Goal: Transaction & Acquisition: Book appointment/travel/reservation

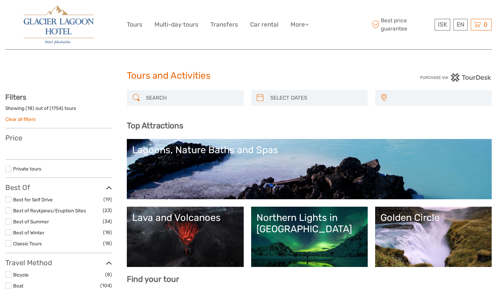
select select
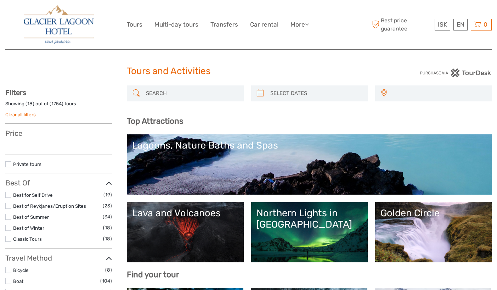
select select
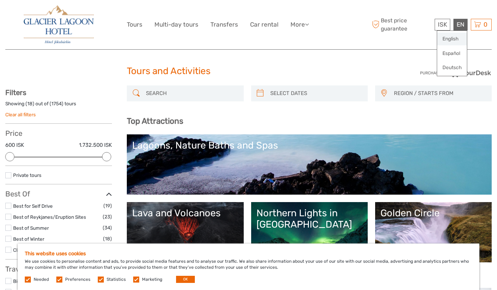
click at [455, 36] on link "English" at bounding box center [452, 39] width 30 height 13
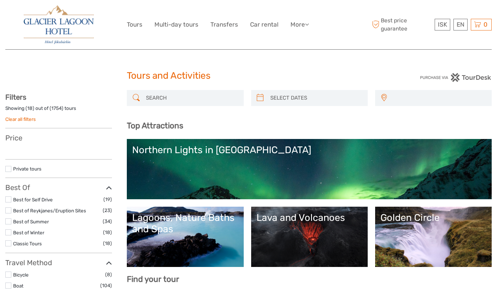
select select
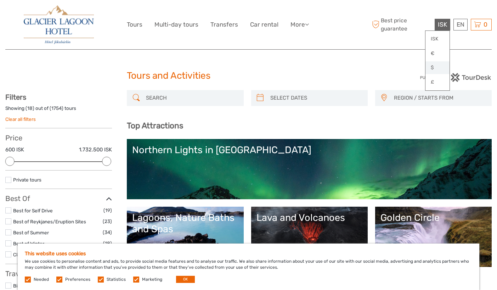
click at [437, 67] on link "$" at bounding box center [438, 67] width 24 height 13
click at [216, 95] on input "search" at bounding box center [191, 98] width 97 height 12
click at [253, 72] on h1 "Tours and Activities" at bounding box center [248, 75] width 243 height 11
type input "02/09/2025"
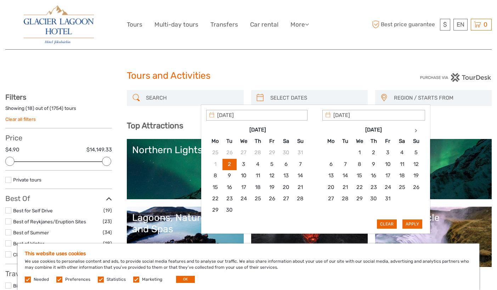
click at [280, 95] on input "search" at bounding box center [316, 98] width 97 height 12
click at [412, 131] on th at bounding box center [416, 129] width 14 height 11
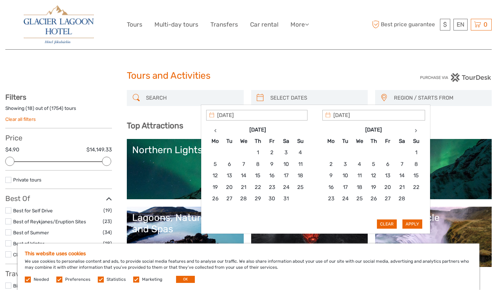
click at [412, 131] on th at bounding box center [416, 129] width 14 height 11
type input "16/03/2026"
type input "18/03/2026"
type input "16/03/2026"
click at [408, 223] on button "Apply" at bounding box center [413, 223] width 20 height 9
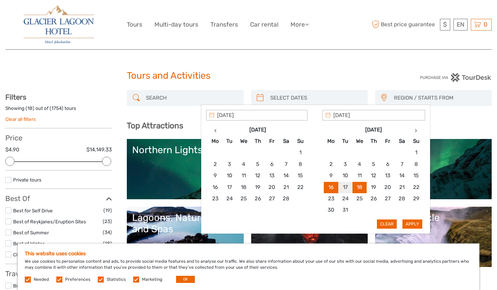
type input "16/03/2026 - 18/03/2026"
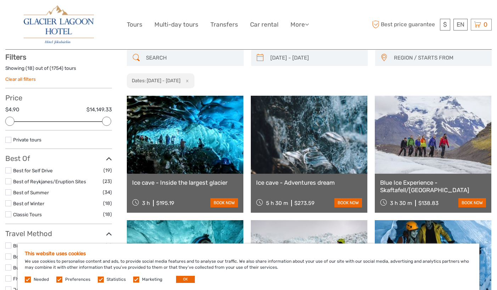
scroll to position [40, 0]
click at [421, 61] on span "REGION / STARTS FROM" at bounding box center [439, 58] width 97 height 12
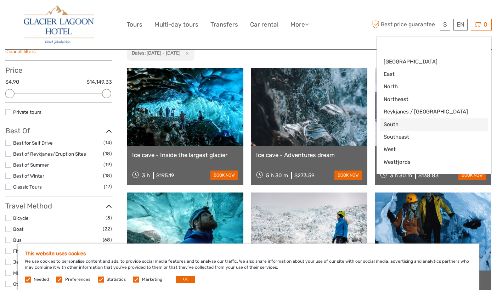
click at [416, 121] on span "South" at bounding box center [428, 124] width 89 height 7
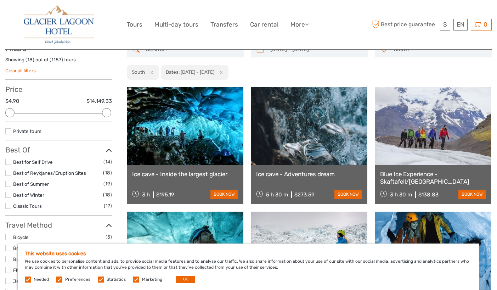
scroll to position [29, 0]
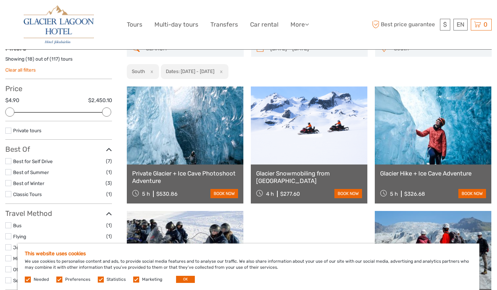
scroll to position [50, 0]
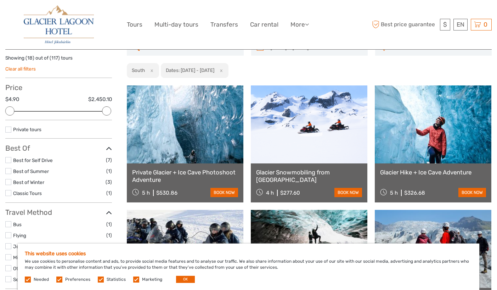
click at [8, 160] on label at bounding box center [8, 160] width 6 height 6
click at [0, 0] on input "checkbox" at bounding box center [0, 0] width 0 height 0
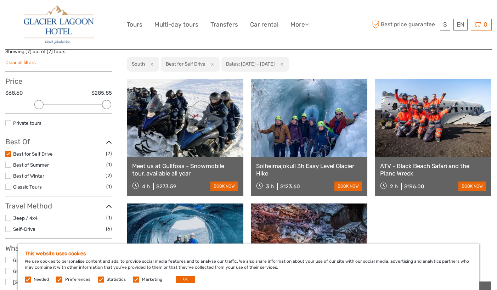
scroll to position [63, 0]
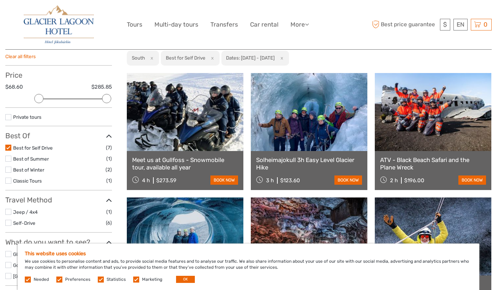
click at [8, 147] on label at bounding box center [8, 148] width 6 height 6
click at [0, 0] on input "checkbox" at bounding box center [0, 0] width 0 height 0
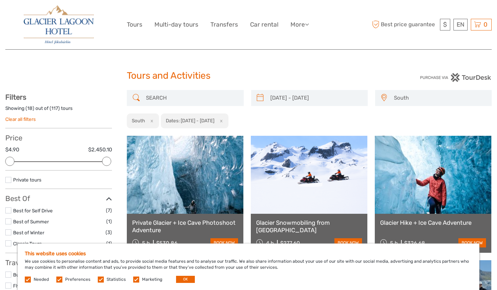
click at [432, 99] on span "South" at bounding box center [439, 98] width 97 height 12
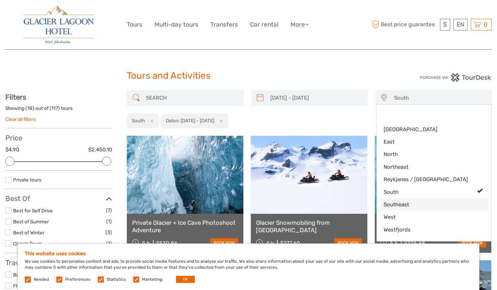
click at [431, 202] on span "Southeast" at bounding box center [428, 204] width 89 height 7
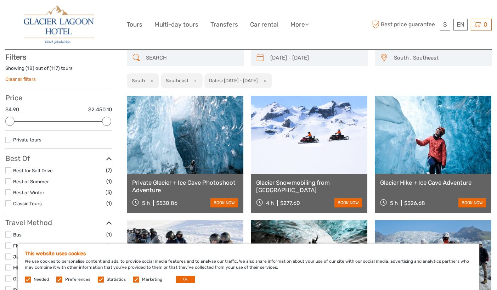
scroll to position [40, 0]
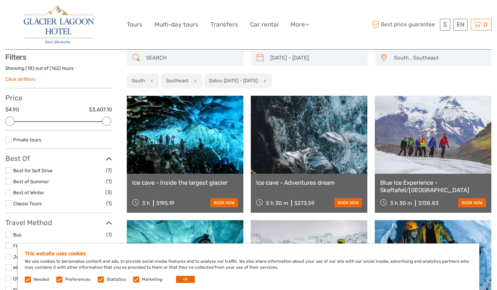
click at [439, 63] on div "South , Southeast Capital Region East North Northeast Reykjanes / Keflavík Sout…" at bounding box center [433, 58] width 117 height 16
click at [437, 57] on span "South , Southeast" at bounding box center [439, 58] width 97 height 12
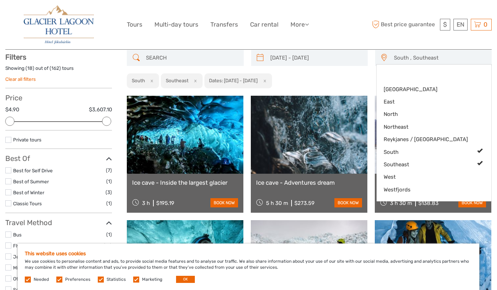
click at [345, 83] on div "16/03/2026 - 18/03/2026 South , Southeast Capital Region East North Northeast R…" at bounding box center [309, 69] width 365 height 39
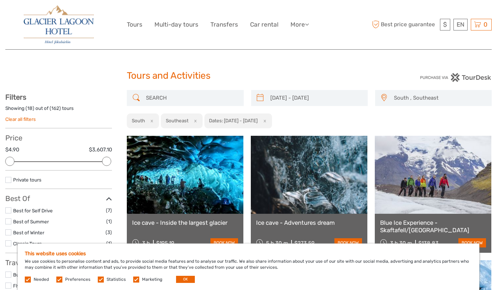
click at [425, 99] on span "South , Southeast" at bounding box center [439, 98] width 97 height 12
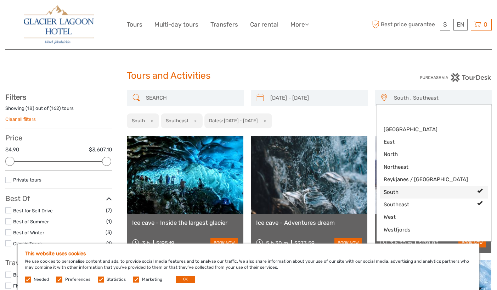
click at [441, 192] on span "South" at bounding box center [428, 191] width 89 height 7
select select "Southeast"
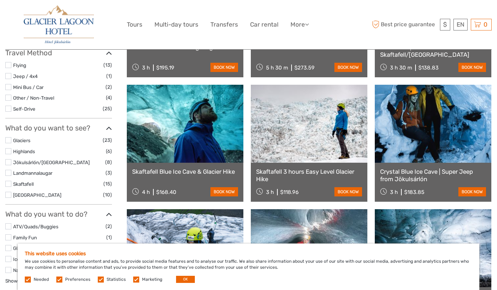
scroll to position [176, 0]
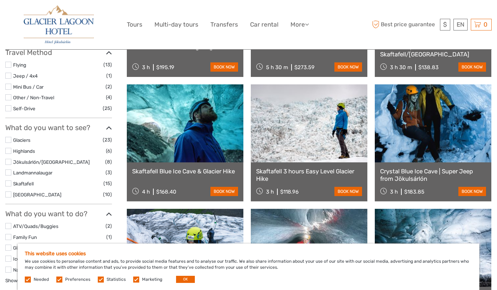
click at [210, 129] on link at bounding box center [185, 123] width 117 height 78
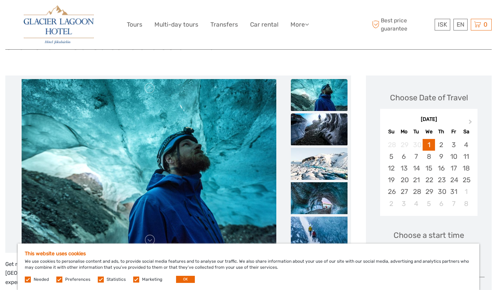
scroll to position [48, 0]
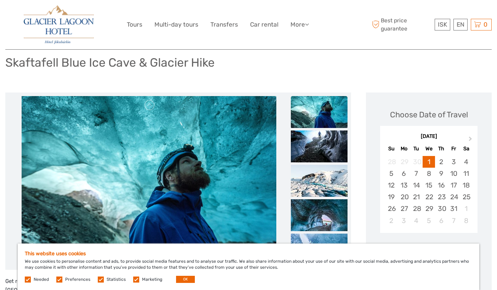
click at [317, 111] on img at bounding box center [319, 112] width 57 height 32
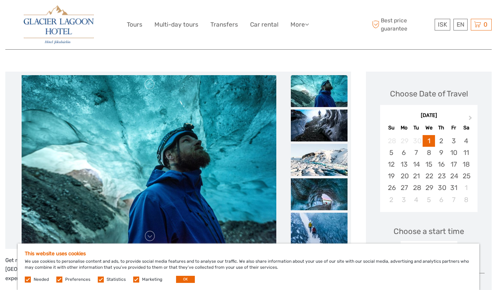
scroll to position [69, 0]
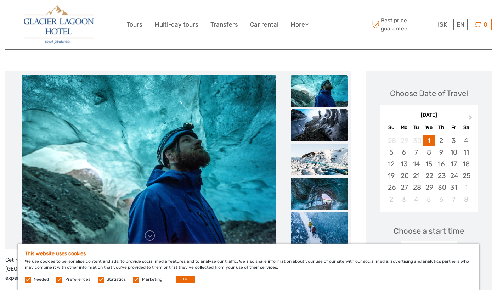
click at [317, 118] on img at bounding box center [319, 125] width 57 height 32
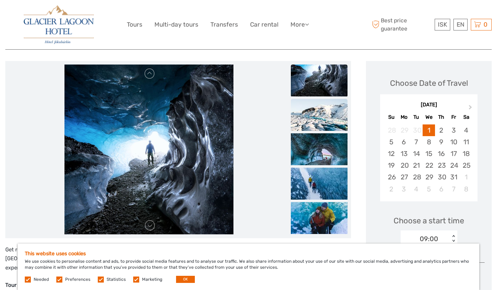
scroll to position [94, 0]
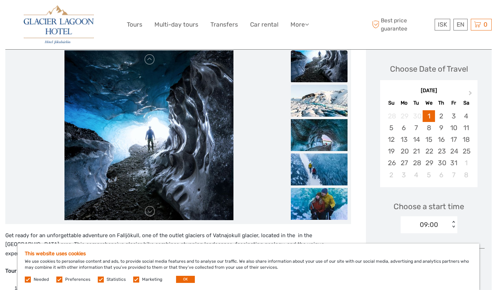
click at [325, 86] on img at bounding box center [319, 101] width 57 height 32
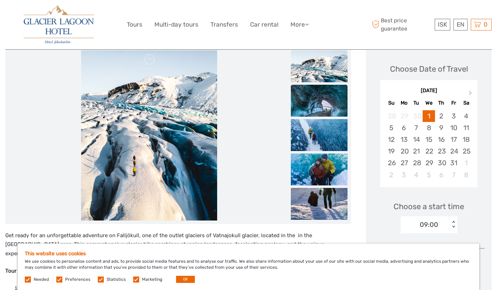
click at [323, 114] on img at bounding box center [319, 101] width 57 height 32
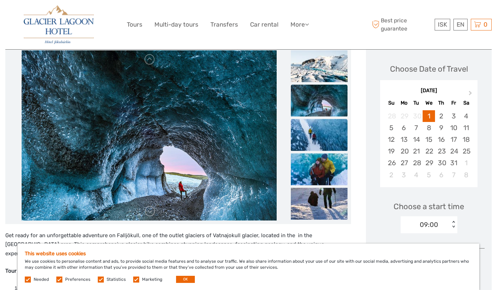
click at [323, 128] on img at bounding box center [319, 135] width 57 height 32
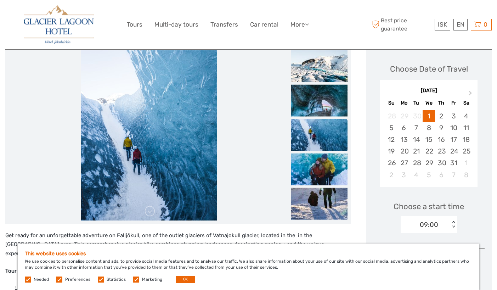
click at [323, 150] on img at bounding box center [319, 135] width 57 height 32
click at [323, 164] on img at bounding box center [319, 169] width 57 height 32
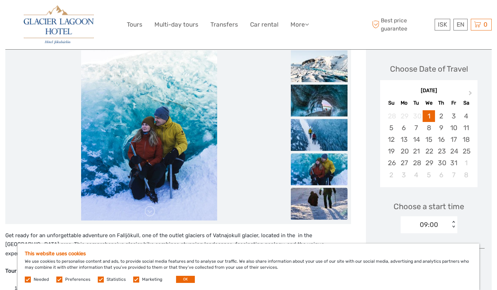
click at [323, 200] on img at bounding box center [319, 203] width 57 height 32
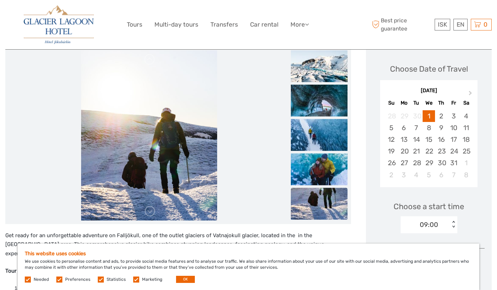
click at [323, 200] on img at bounding box center [319, 203] width 57 height 32
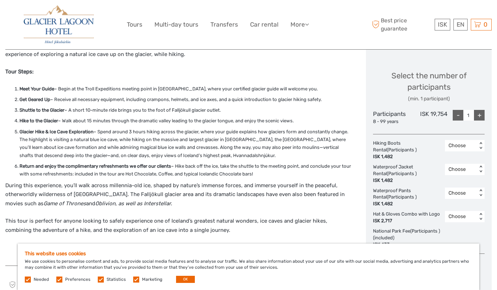
scroll to position [224, 0]
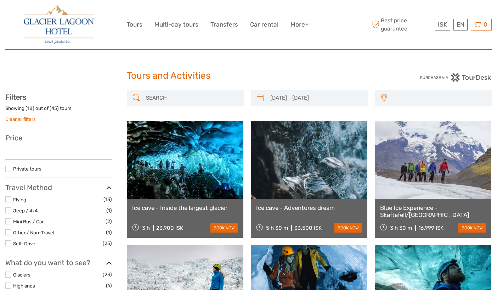
scroll to position [176, 0]
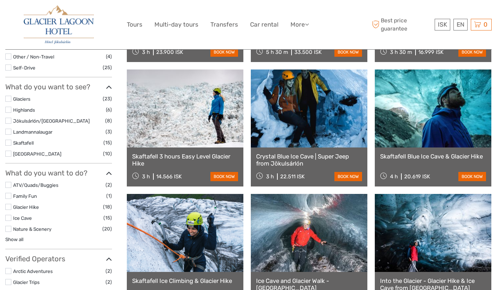
type input "[DATE] - [DATE]"
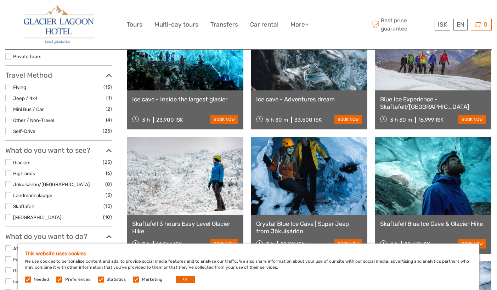
scroll to position [124, 0]
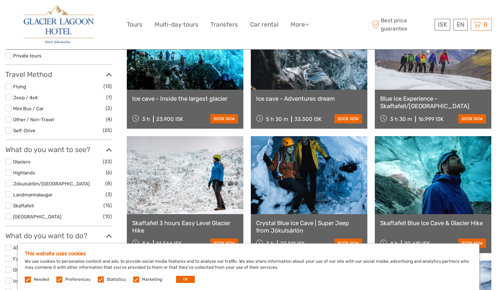
click at [7, 182] on label at bounding box center [8, 183] width 6 height 6
click at [0, 0] on input "checkbox" at bounding box center [0, 0] width 0 height 0
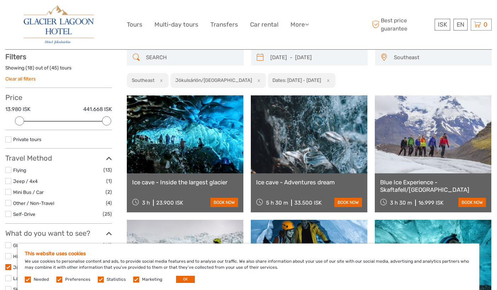
scroll to position [40, 0]
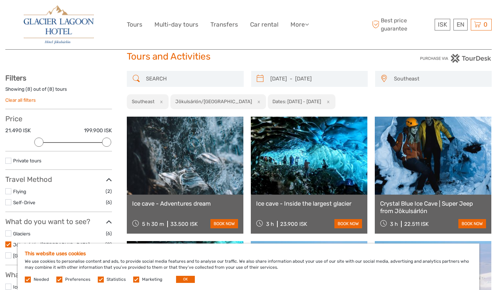
scroll to position [21, 0]
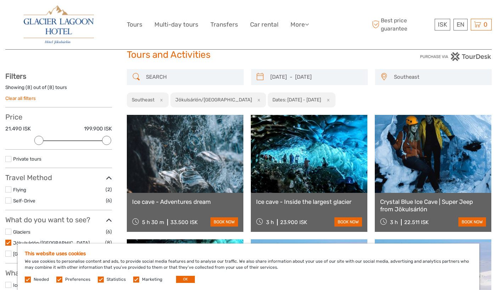
click at [448, 176] on link at bounding box center [433, 154] width 117 height 78
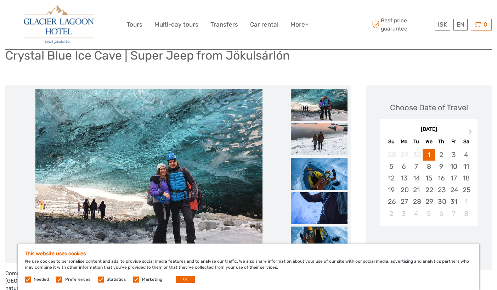
scroll to position [90, 0]
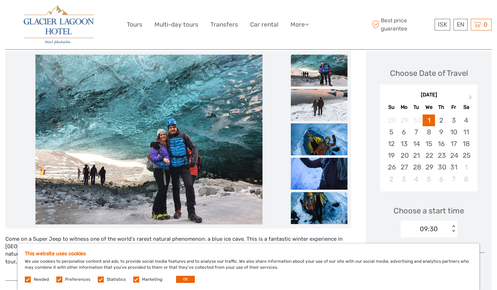
click at [330, 199] on img at bounding box center [319, 208] width 57 height 32
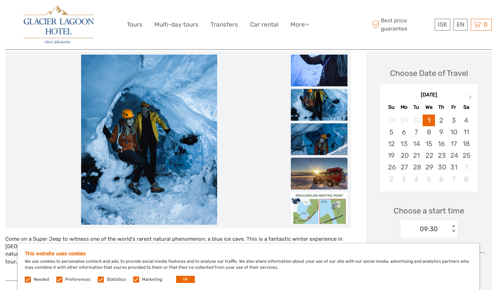
click at [327, 158] on img at bounding box center [319, 173] width 57 height 32
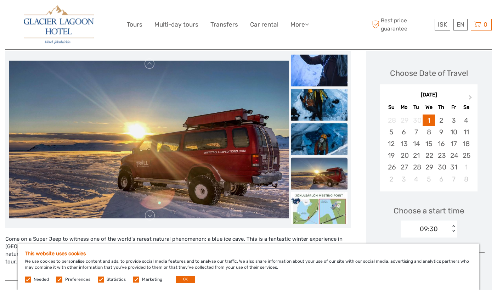
click at [328, 134] on img at bounding box center [319, 139] width 57 height 32
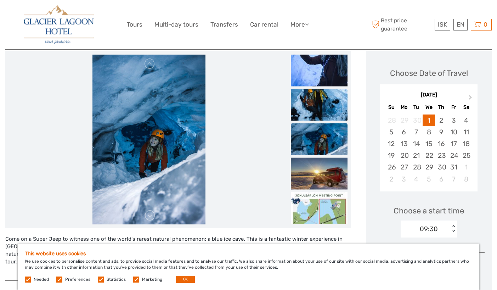
click at [328, 115] on img at bounding box center [319, 105] width 57 height 32
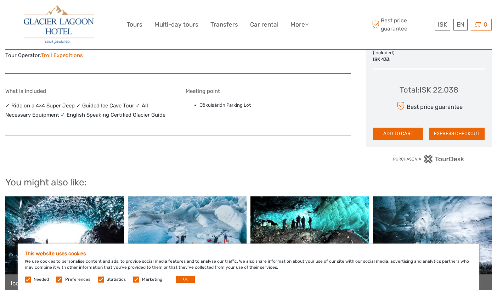
scroll to position [420, 0]
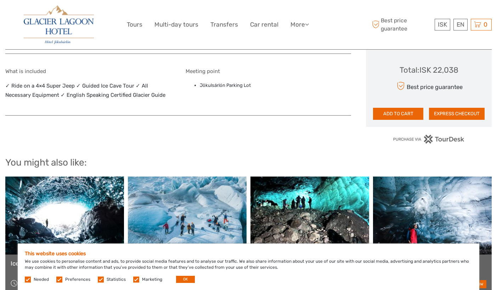
click at [96, 178] on link at bounding box center [64, 215] width 119 height 78
